Goal: Information Seeking & Learning: Learn about a topic

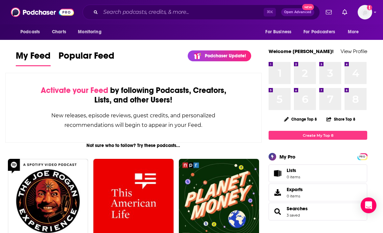
click at [144, 73] on div "Activate your Feed by following Podcasts, Creators, Lists, and other Users! New…" at bounding box center [133, 108] width 257 height 70
click at [32, 33] on span "Podcasts" at bounding box center [29, 31] width 19 height 9
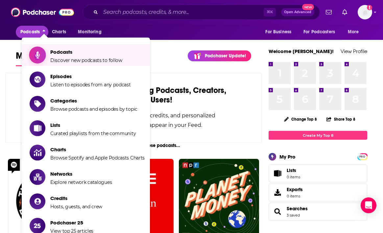
click at [62, 49] on span "Podcasts" at bounding box center [86, 52] width 72 height 6
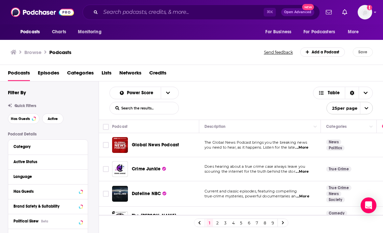
click at [185, 33] on div "Podcasts Charts Monitoring For Business For Podcasters More" at bounding box center [191, 31] width 383 height 15
click at [148, 14] on input "Search podcasts, credits, & more..." at bounding box center [182, 12] width 163 height 11
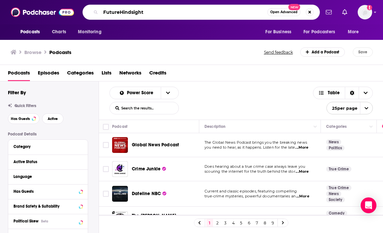
click at [120, 12] on input "FutureHindsight" at bounding box center [184, 12] width 167 height 11
type input "Future Hindsight"
click at [251, 11] on input "Future Hindsight" at bounding box center [184, 12] width 167 height 11
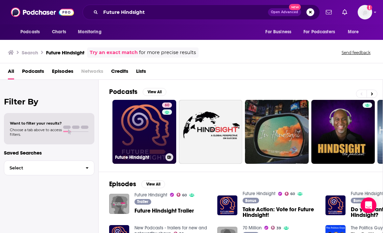
click at [145, 134] on link "60 Future Hindsight" at bounding box center [144, 132] width 64 height 64
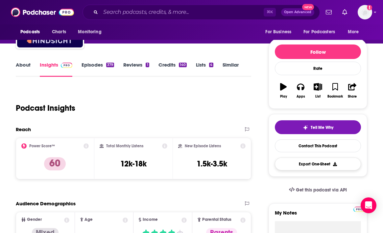
scroll to position [66, 0]
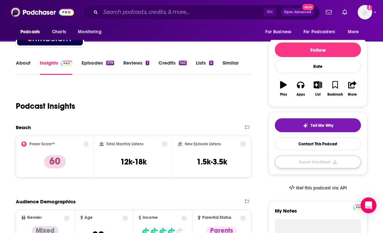
click at [333, 161] on button "Export One-Sheet" at bounding box center [318, 161] width 86 height 13
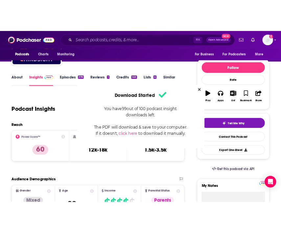
scroll to position [0, 0]
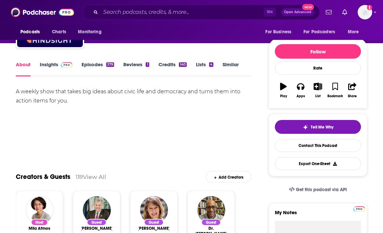
scroll to position [53, 0]
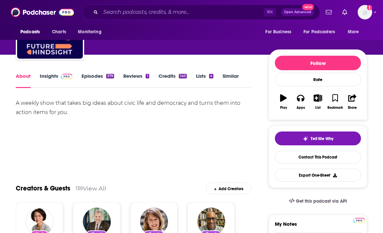
click at [47, 75] on link "Insights" at bounding box center [56, 80] width 33 height 15
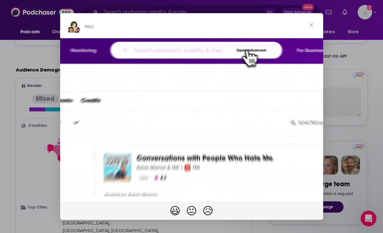
click at [310, 22] on span "Close" at bounding box center [312, 25] width 24 height 24
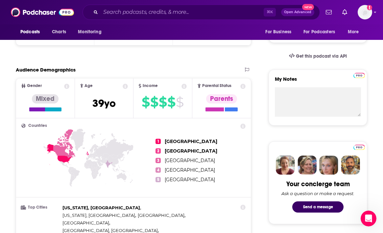
click at [67, 85] on icon at bounding box center [66, 86] width 5 height 5
click at [133, 66] on div "Audience Demographics" at bounding box center [127, 69] width 222 height 6
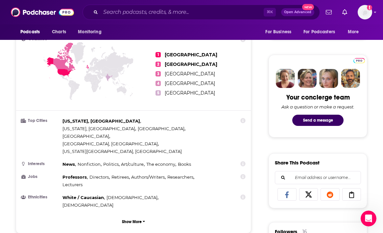
scroll to position [303, 0]
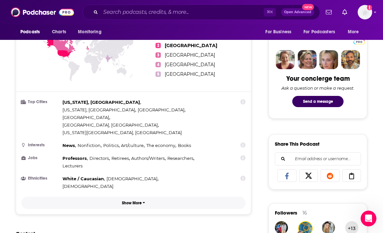
click at [136, 200] on p "Show More" at bounding box center [132, 202] width 20 height 5
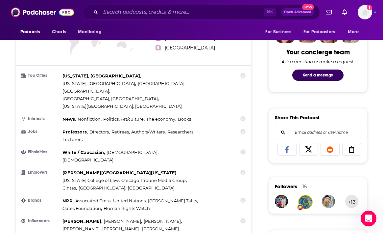
scroll to position [342, 0]
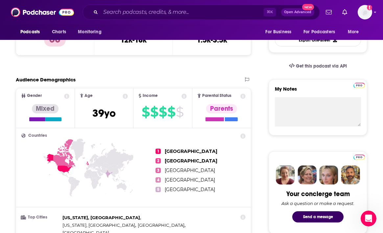
scroll to position [171, 0]
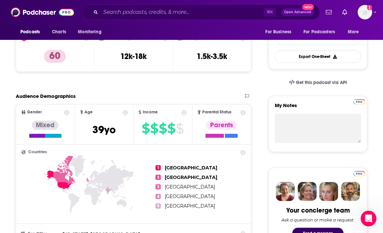
click at [193, 171] on ul "1 United States 2 United Kingdom 3 Canada 4 Ireland 5 India" at bounding box center [201, 187] width 90 height 74
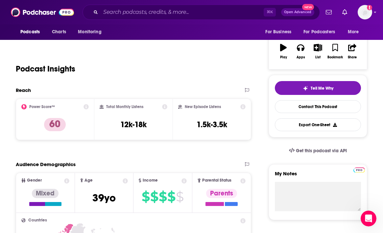
scroll to position [92, 0]
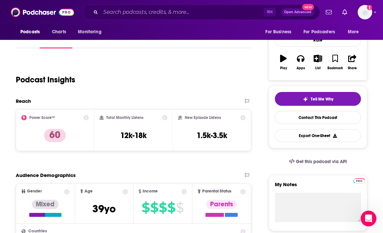
click at [163, 117] on icon at bounding box center [164, 117] width 5 height 5
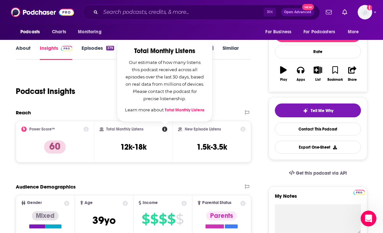
scroll to position [79, 0]
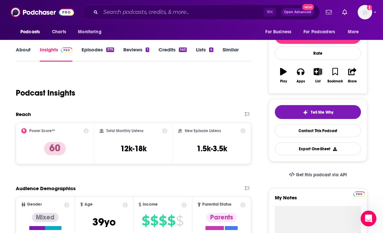
click at [227, 130] on div "New Episode Listens" at bounding box center [211, 130] width 67 height 5
click at [245, 131] on icon at bounding box center [242, 130] width 5 height 5
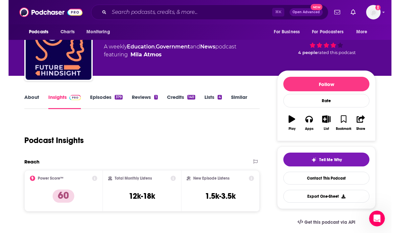
scroll to position [0, 0]
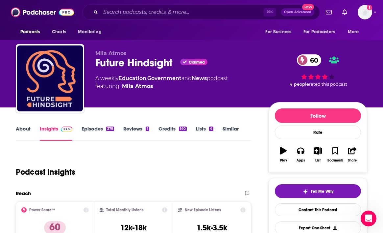
click at [25, 130] on link "About" at bounding box center [23, 132] width 15 height 15
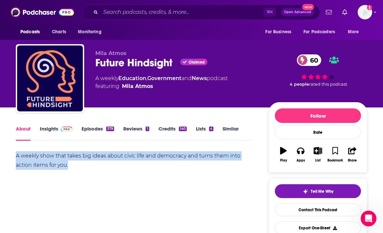
drag, startPoint x: 12, startPoint y: 149, endPoint x: 73, endPoint y: 169, distance: 64.4
copy div "A weekly show that takes big ideas about civic life and democracy and turns the…"
drag, startPoint x: 167, startPoint y: 87, endPoint x: 111, endPoint y: 82, distance: 56.8
click at [111, 82] on div "A weekly Education , Government and News podcast featuring Mila Atmos" at bounding box center [161, 82] width 133 height 16
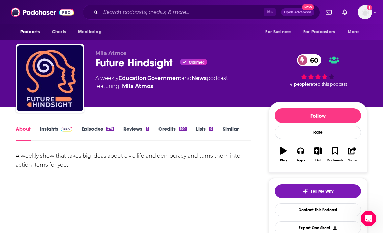
click at [93, 76] on div "Mila Atmos Future Hindsight Claimed 60 A weekly Education , Government and News…" at bounding box center [192, 79] width 352 height 71
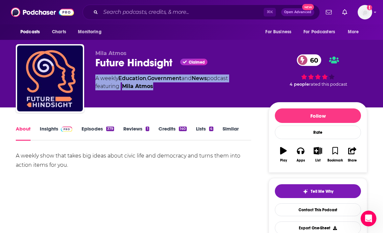
drag, startPoint x: 96, startPoint y: 79, endPoint x: 155, endPoint y: 93, distance: 61.2
click at [155, 93] on div "Mila Atmos Future Hindsight Claimed 60 A weekly Education , Government and News…" at bounding box center [176, 76] width 163 height 53
copy div "A weekly Education , Government and News podcast featuring Mila Atmos"
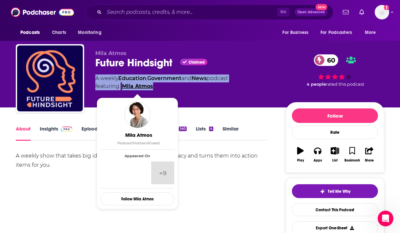
click at [145, 87] on link "Mila Atmos" at bounding box center [137, 86] width 31 height 8
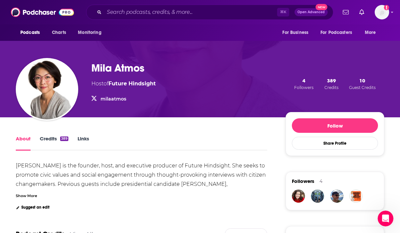
scroll to position [26, 0]
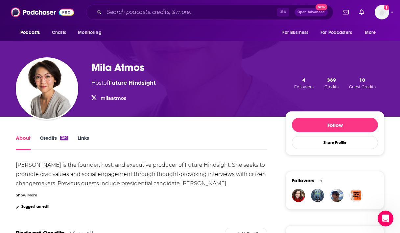
click at [27, 195] on div "Show More" at bounding box center [26, 194] width 21 height 6
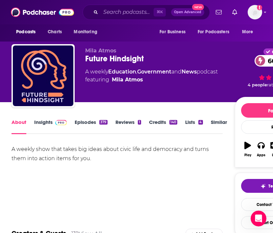
click at [43, 122] on link "Insights" at bounding box center [50, 126] width 33 height 15
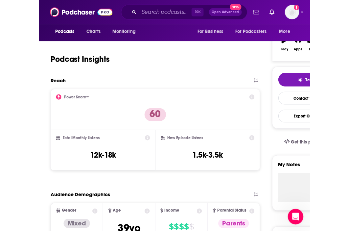
scroll to position [92, 0]
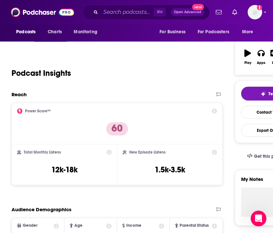
click at [137, 61] on div "Podcast Insights" at bounding box center [115, 69] width 206 height 34
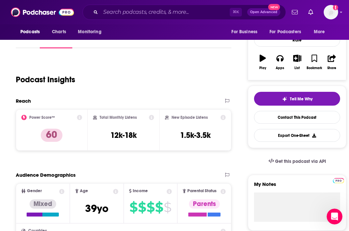
click at [79, 117] on icon at bounding box center [79, 117] width 5 height 5
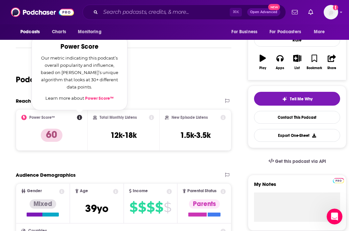
scroll to position [79, 0]
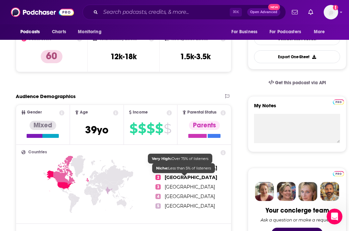
scroll to position [171, 0]
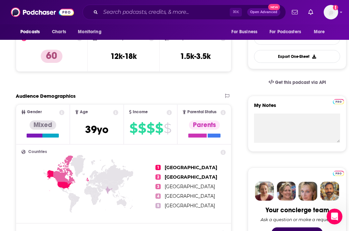
click at [223, 112] on icon at bounding box center [223, 112] width 5 height 5
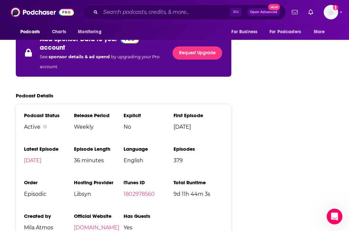
scroll to position [960, 0]
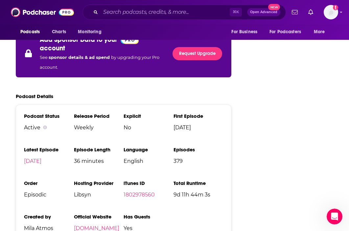
click at [88, 93] on div "Podcast Details" at bounding box center [124, 96] width 216 height 6
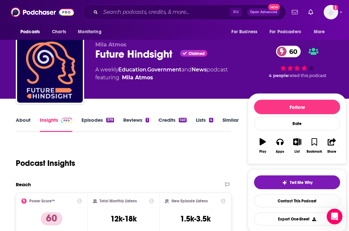
scroll to position [0, 0]
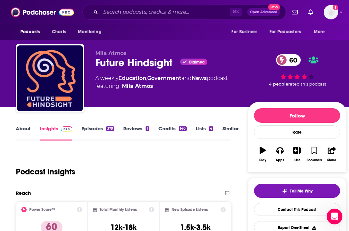
click at [96, 129] on link "Episodes 379" at bounding box center [98, 132] width 33 height 15
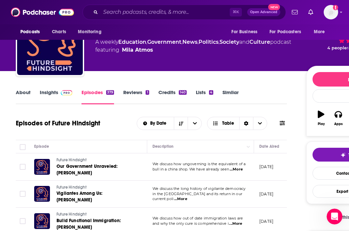
scroll to position [26, 0]
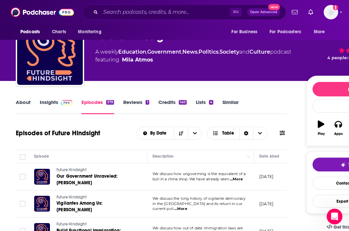
click at [134, 103] on link "Reviews 1" at bounding box center [136, 106] width 26 height 15
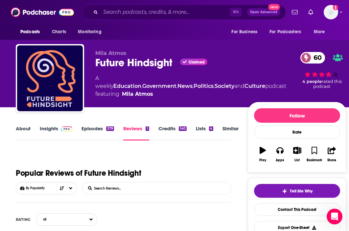
click at [168, 128] on link "Credits 140" at bounding box center [173, 132] width 28 height 15
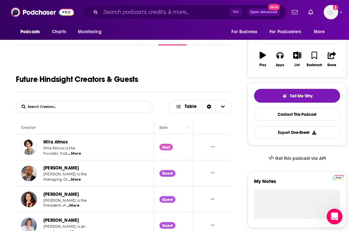
scroll to position [118, 0]
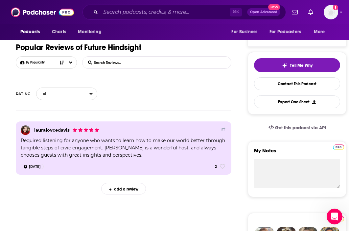
scroll to position [132, 0]
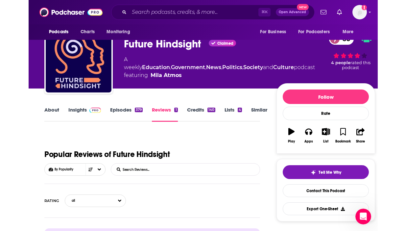
scroll to position [0, 0]
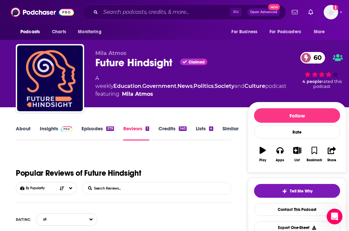
click at [26, 128] on link "About" at bounding box center [23, 132] width 15 height 15
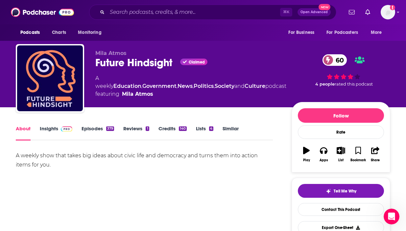
click at [273, 182] on div "A weekly show that takes big ideas about civic life and democracy and turns the…" at bounding box center [144, 174] width 257 height 46
click at [55, 126] on link "Insights" at bounding box center [56, 132] width 33 height 15
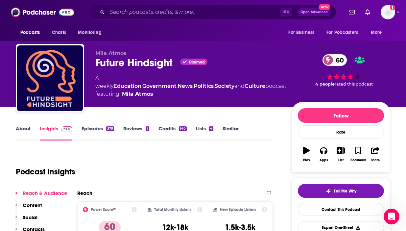
click at [148, 163] on div "Podcast Insights" at bounding box center [142, 168] width 252 height 34
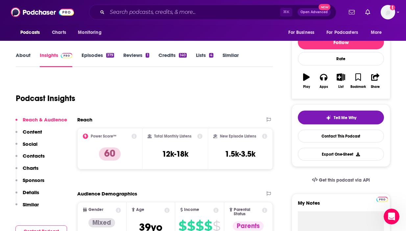
scroll to position [105, 0]
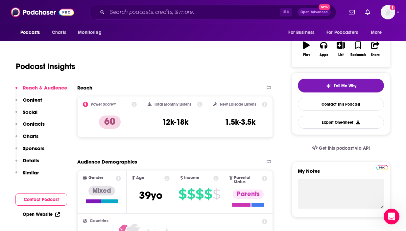
click at [30, 102] on p "Content" at bounding box center [32, 100] width 19 height 6
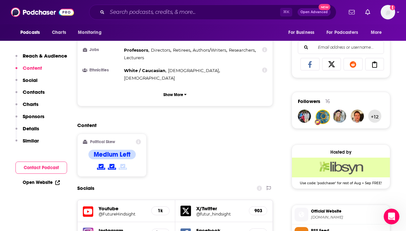
scroll to position [414, 0]
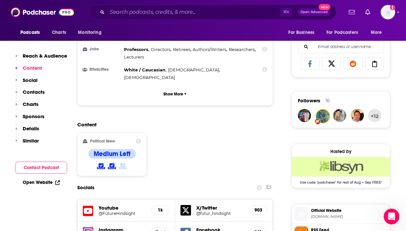
click at [214, 121] on div "Content Political Skew Medium Left" at bounding box center [175, 151] width 196 height 60
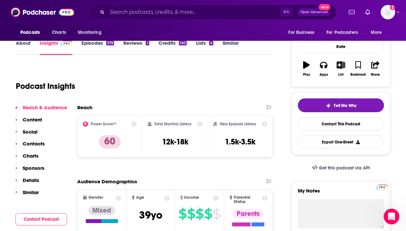
scroll to position [99, 0]
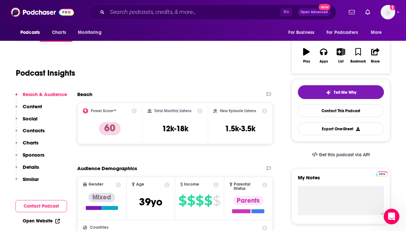
click at [34, 105] on p "Content" at bounding box center [32, 106] width 19 height 6
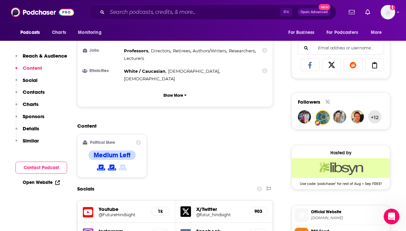
scroll to position [414, 0]
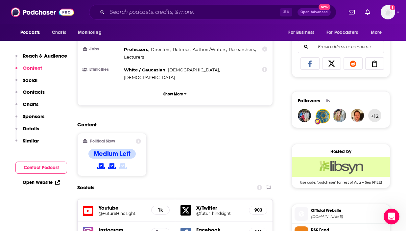
click at [31, 81] on p "Social" at bounding box center [30, 80] width 15 height 6
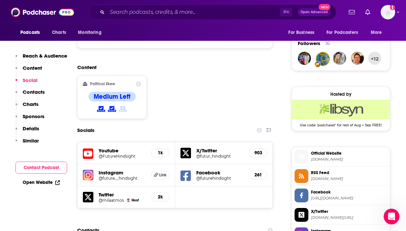
scroll to position [475, 0]
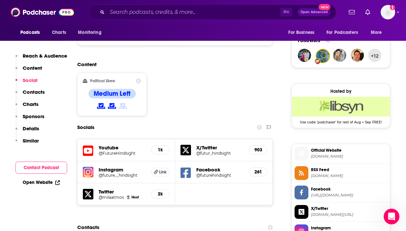
click at [31, 94] on p "Contacts" at bounding box center [34, 92] width 22 height 6
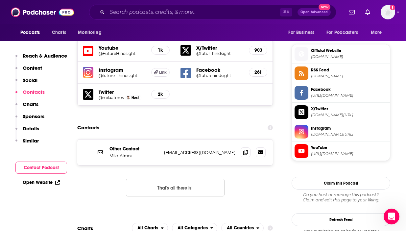
scroll to position [575, 0]
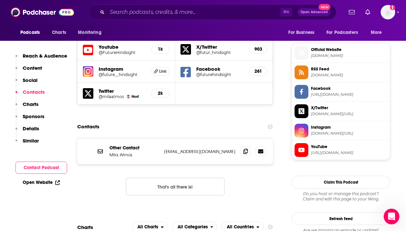
click at [31, 105] on p "Charts" at bounding box center [31, 104] width 16 height 6
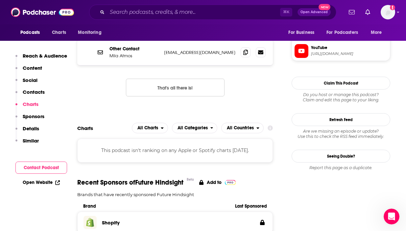
scroll to position [677, 0]
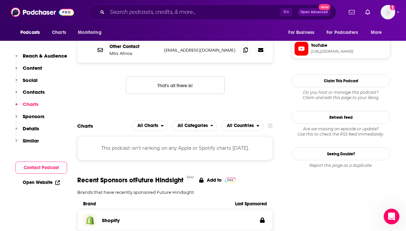
click at [31, 116] on p "Sponsors" at bounding box center [34, 116] width 22 height 6
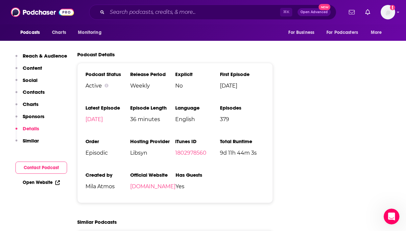
scroll to position [1022, 0]
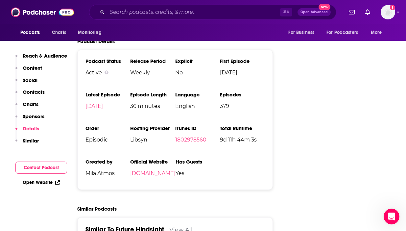
click at [27, 142] on p "Similar" at bounding box center [31, 140] width 16 height 6
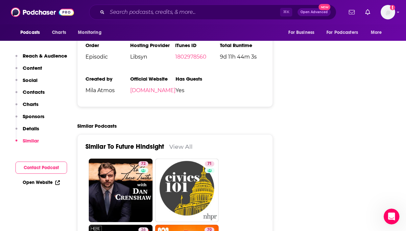
scroll to position [1105, 0]
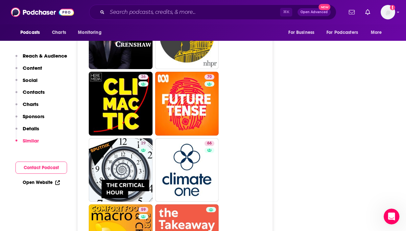
scroll to position [1250, 0]
